Goal: Information Seeking & Learning: Learn about a topic

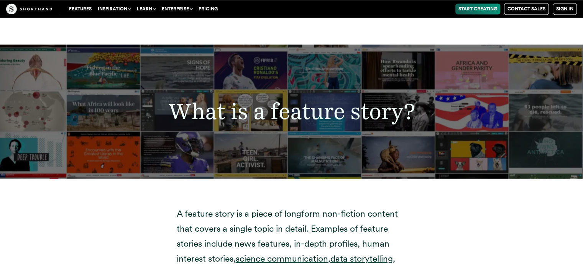
scroll to position [1304, 0]
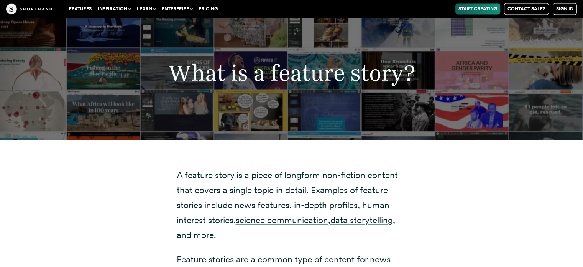
click at [274, 167] on p "A feature story is a piece of longform non-fiction content that covers a single…" at bounding box center [292, 204] width 230 height 75
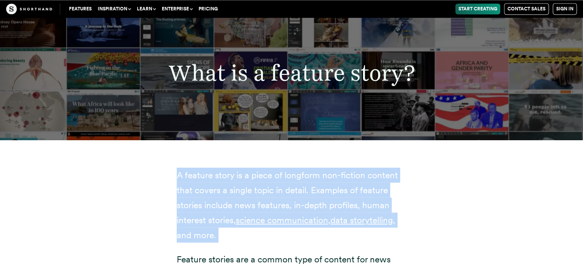
click at [274, 167] on p "A feature story is a piece of longform non-fiction content that covers a single…" at bounding box center [292, 204] width 230 height 75
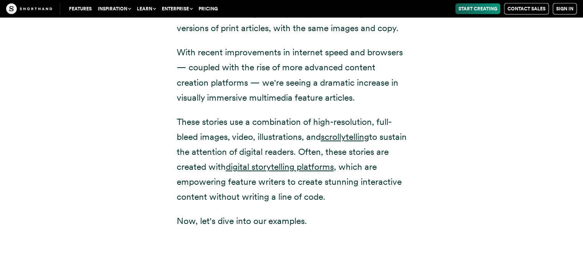
scroll to position [1880, 0]
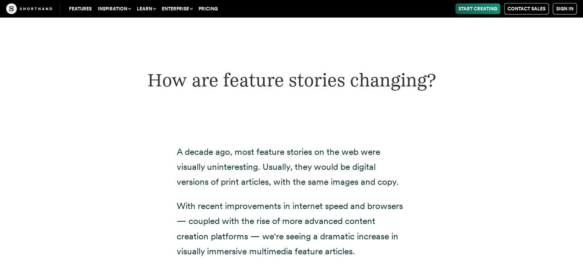
click at [212, 159] on p "A decade ago, most feature stories on the web were visually uninteresting. Usua…" at bounding box center [292, 166] width 230 height 45
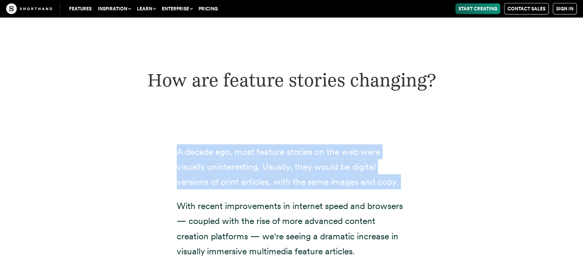
click at [212, 159] on p "A decade ago, most feature stories on the web were visually uninteresting. Usua…" at bounding box center [292, 166] width 230 height 45
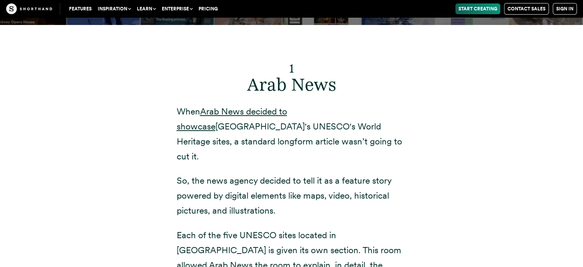
scroll to position [2724, 0]
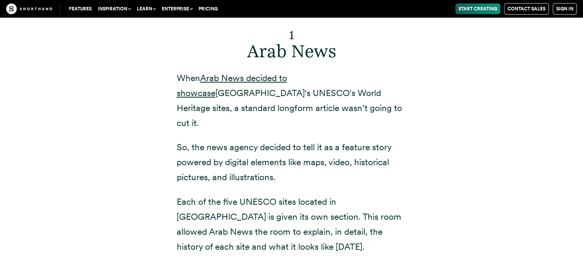
click at [194, 90] on p "When Arab News decided to showcase [GEOGRAPHIC_DATA]'s UNESCO's World Heritage …" at bounding box center [292, 101] width 230 height 60
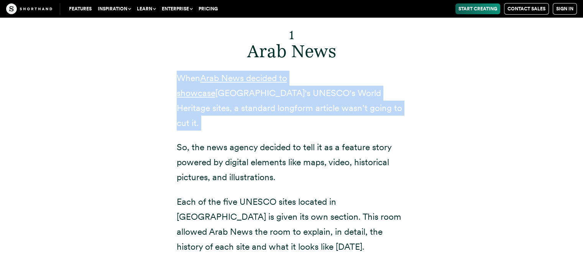
click at [194, 90] on p "When Arab News decided to showcase [GEOGRAPHIC_DATA]'s UNESCO's World Heritage …" at bounding box center [292, 101] width 230 height 60
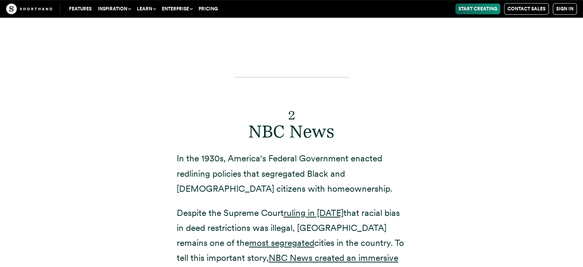
scroll to position [3299, 0]
